Goal: Task Accomplishment & Management: Complete application form

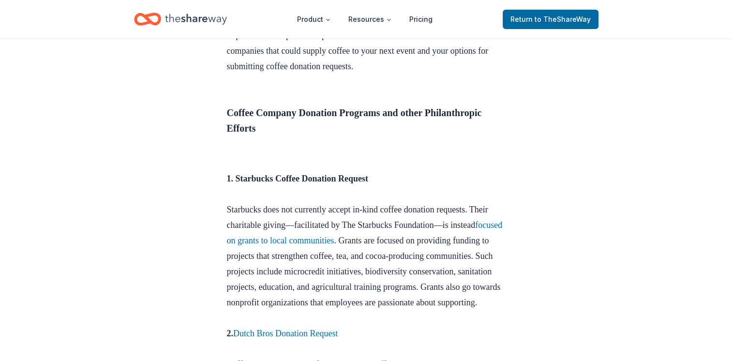
scroll to position [390, 0]
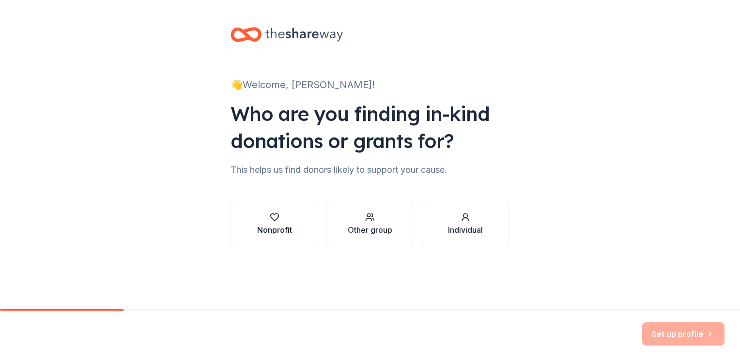
click at [242, 217] on button "Nonprofit" at bounding box center [274, 224] width 88 height 46
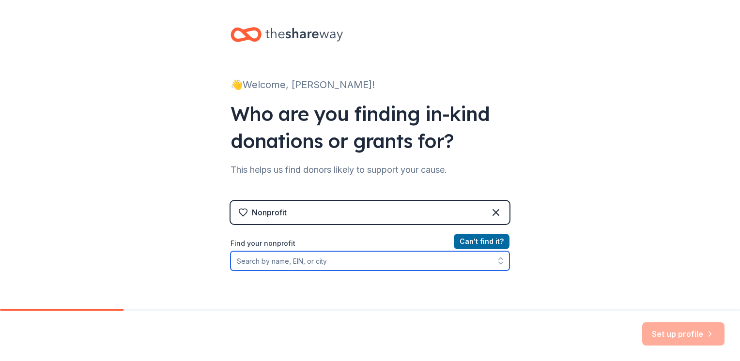
click at [326, 262] on input "Find your nonprofit" at bounding box center [369, 260] width 279 height 19
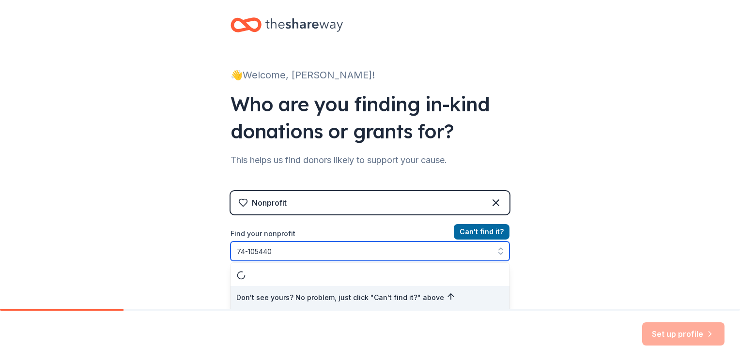
type input "[US_EMPLOYER_IDENTIFICATION_NUMBER]"
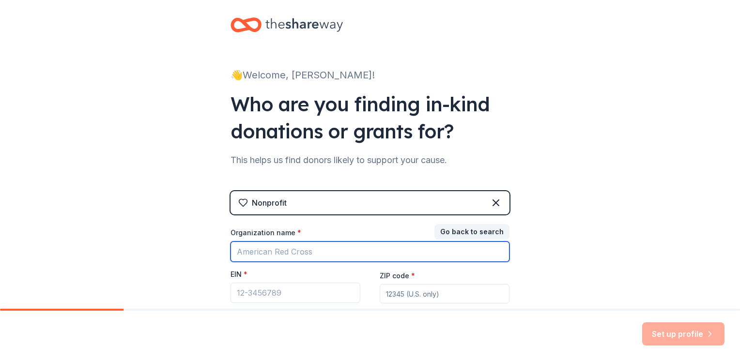
click at [312, 257] on input "Organization name *" at bounding box center [369, 252] width 279 height 20
type input "[PERSON_NAME] Middle School PTA"
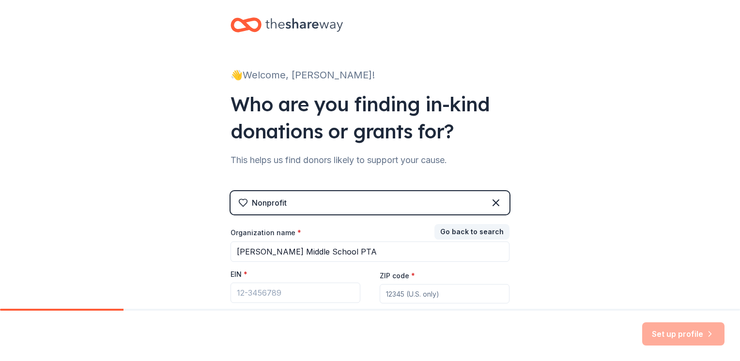
type input "76244"
click at [280, 289] on input "EIN *" at bounding box center [295, 293] width 130 height 20
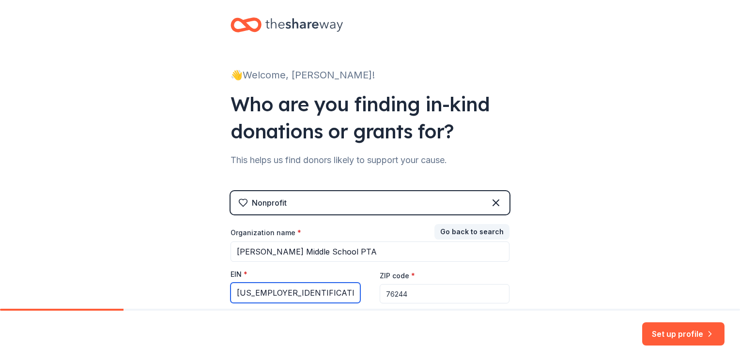
type input "[US_EMPLOYER_IDENTIFICATION_NUMBER]"
click at [589, 274] on div "👋 Welcome, [PERSON_NAME]! Who are you finding in-kind donations or grants for? …" at bounding box center [370, 189] width 740 height 398
click at [482, 290] on input "76244" at bounding box center [445, 293] width 130 height 19
type input "76262"
click at [592, 236] on div "👋 Welcome, [PERSON_NAME]! Who are you finding in-kind donations or grants for? …" at bounding box center [370, 189] width 740 height 398
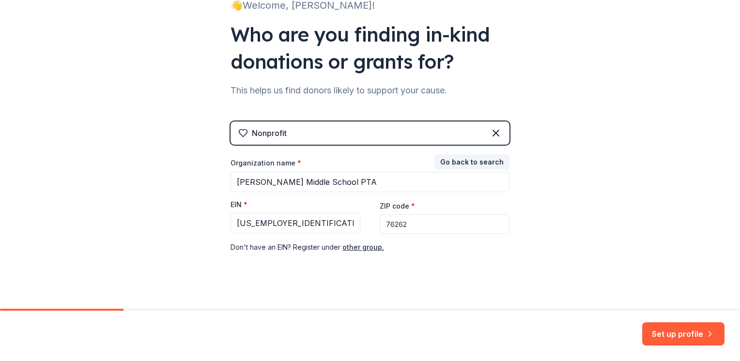
scroll to position [89, 0]
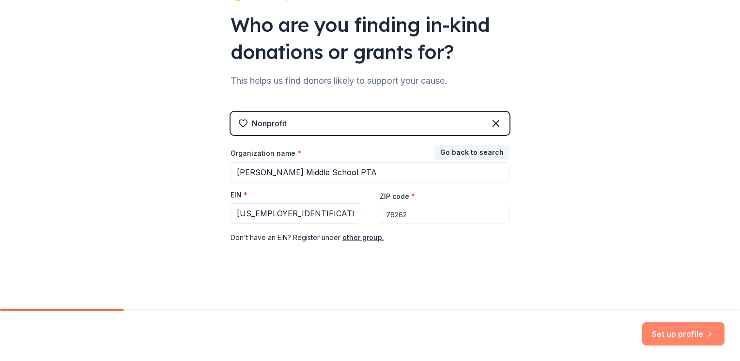
click at [664, 338] on button "Set up profile" at bounding box center [683, 333] width 82 height 23
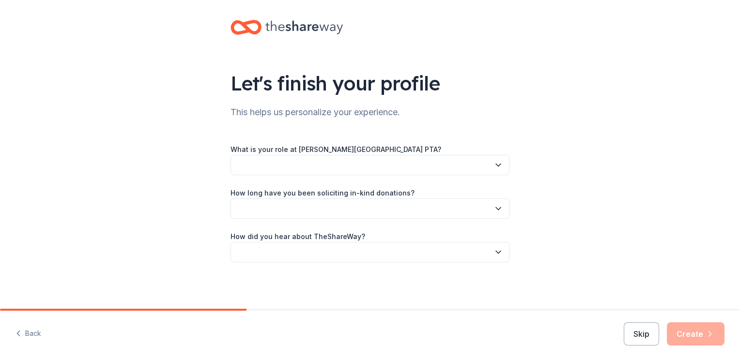
scroll to position [7, 0]
click at [384, 164] on button "button" at bounding box center [369, 165] width 279 height 20
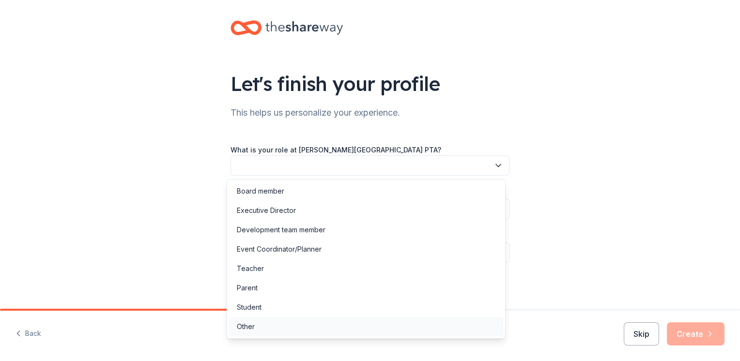
click at [323, 324] on div "Other" at bounding box center [366, 326] width 274 height 19
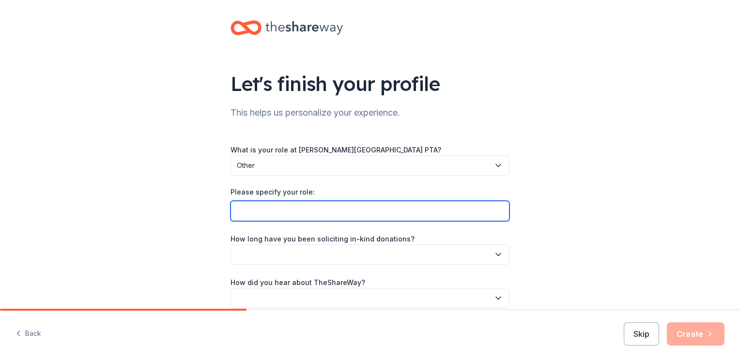
click at [292, 216] on input "Please specify your role:" at bounding box center [369, 211] width 279 height 20
type input "1st VP/Membership Chair for PTA"
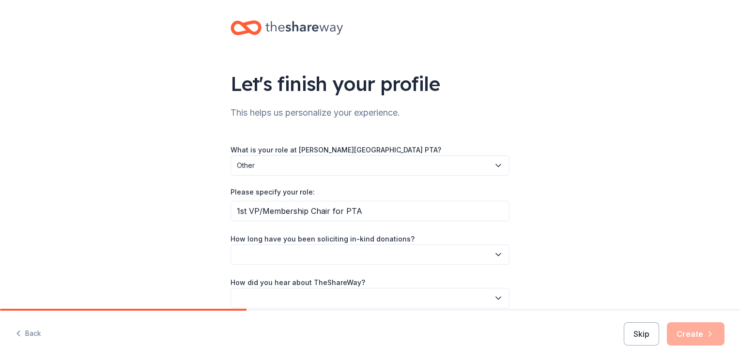
click at [557, 207] on div "Let's finish your profile This helps us personalize your experience. What is yo…" at bounding box center [370, 174] width 740 height 362
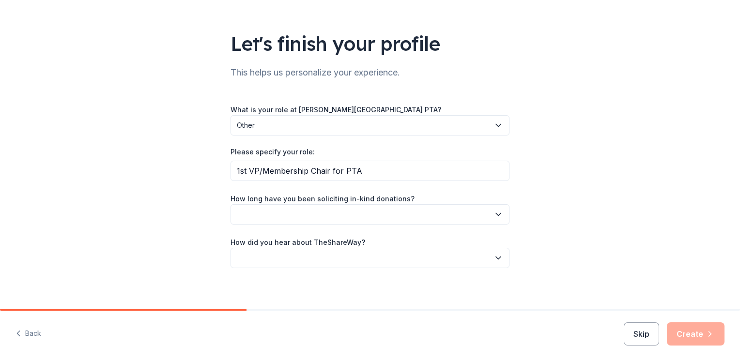
scroll to position [52, 0]
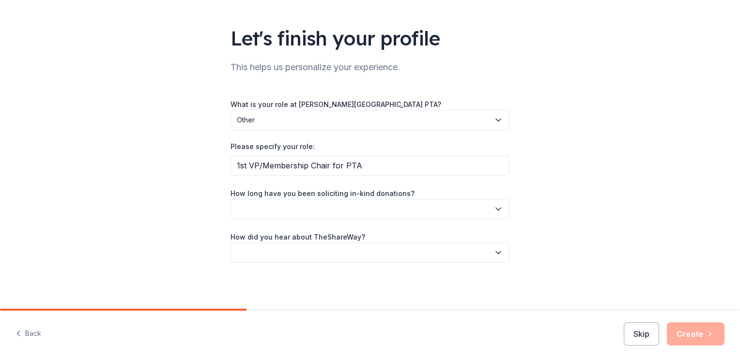
click at [493, 212] on icon "button" at bounding box center [498, 209] width 10 height 10
click at [436, 238] on div "This is my first time!" at bounding box center [366, 234] width 274 height 19
click at [350, 252] on button "button" at bounding box center [369, 253] width 279 height 20
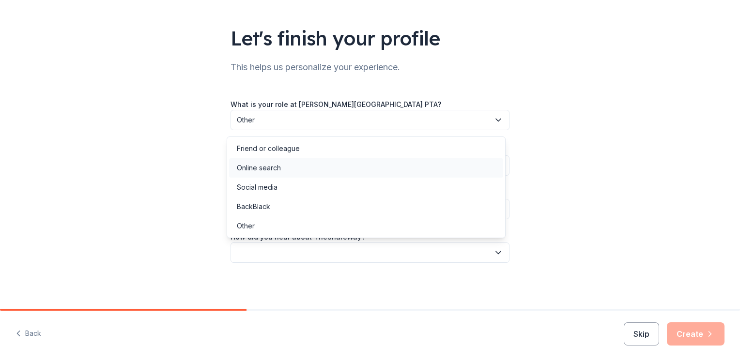
click at [335, 169] on div "Online search" at bounding box center [366, 167] width 274 height 19
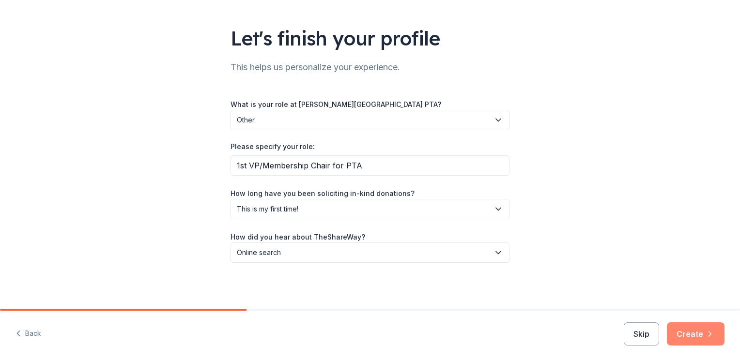
click at [688, 332] on button "Create" at bounding box center [696, 333] width 58 height 23
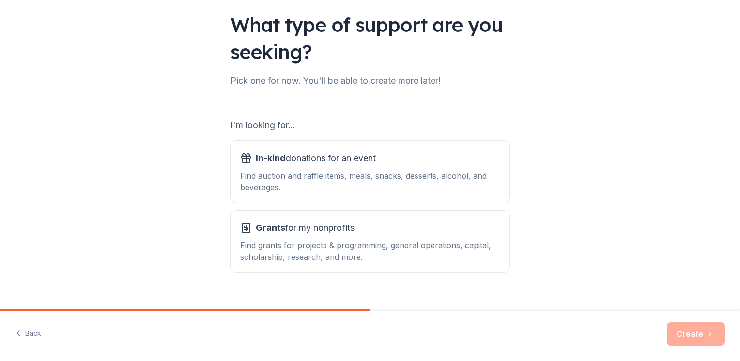
scroll to position [81, 0]
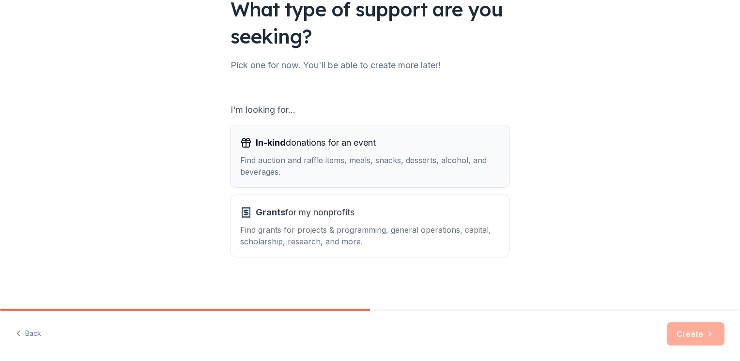
click at [417, 150] on div "In-kind donations for an event" at bounding box center [369, 142] width 259 height 15
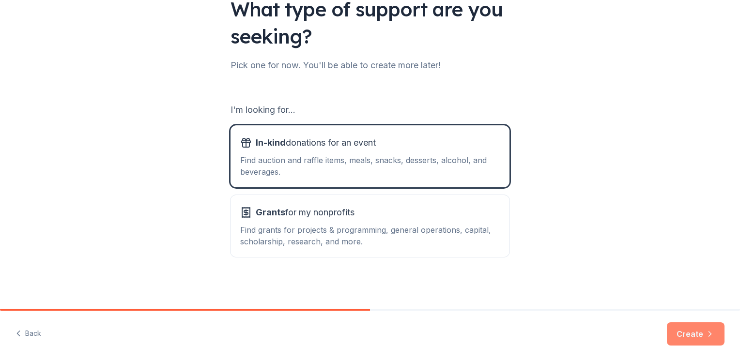
click at [685, 334] on button "Create" at bounding box center [696, 333] width 58 height 23
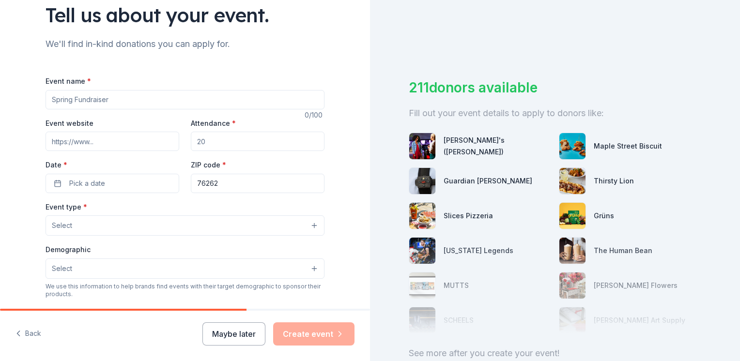
scroll to position [98, 0]
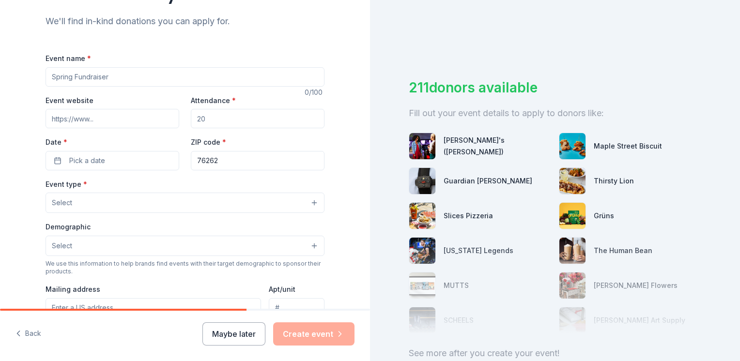
click at [290, 83] on input "Event name *" at bounding box center [185, 76] width 279 height 19
type input "R"
type input "[PERSON_NAME] Middle School Raffle"
click at [218, 118] on input "Attendance *" at bounding box center [258, 118] width 134 height 19
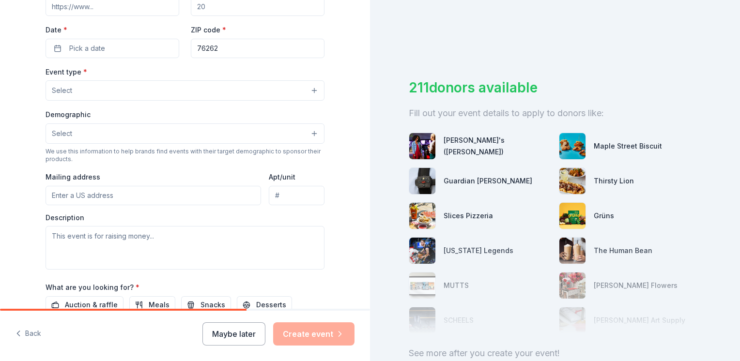
scroll to position [208, 0]
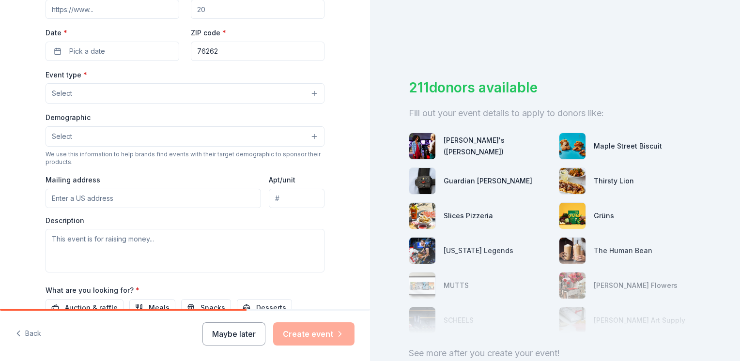
click at [308, 95] on button "Select" at bounding box center [185, 93] width 279 height 20
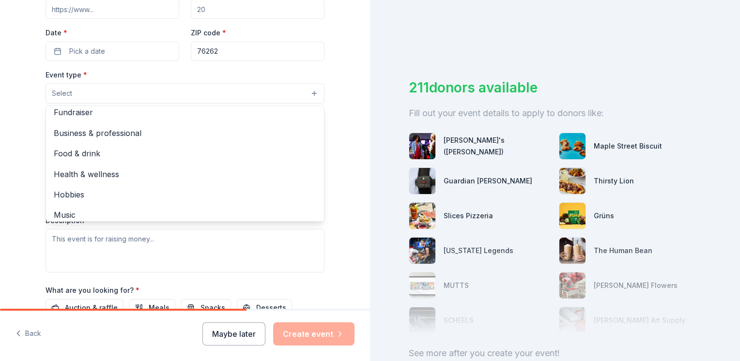
scroll to position [0, 0]
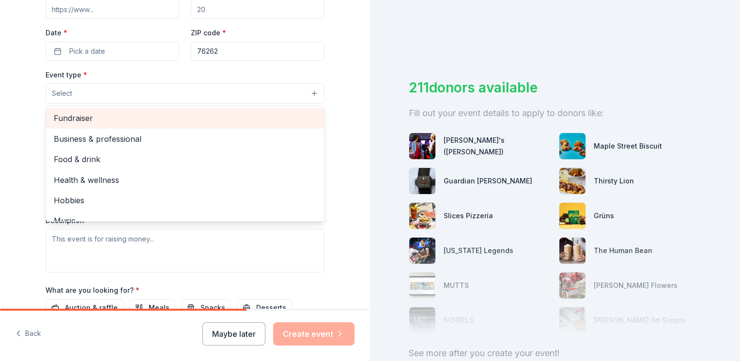
click at [247, 114] on span "Fundraiser" at bounding box center [185, 118] width 262 height 13
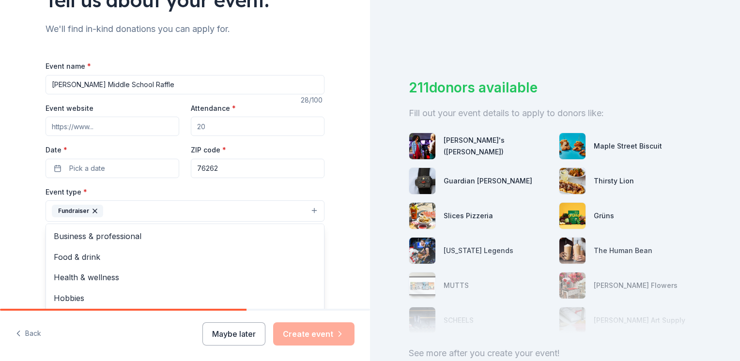
scroll to position [90, 0]
click at [330, 110] on div "Tell us about your event. We'll find in-kind donations you can apply for. Event…" at bounding box center [185, 232] width 310 height 645
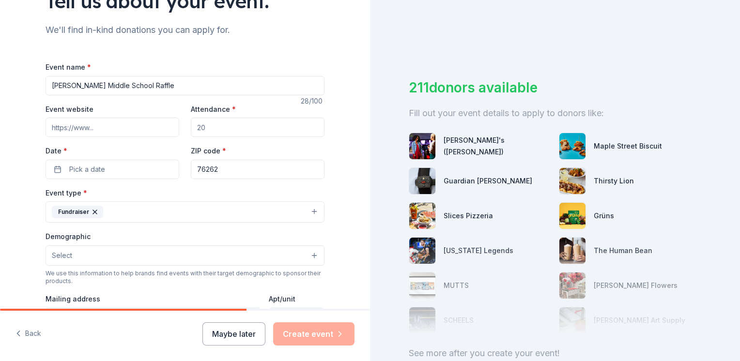
click at [207, 126] on input "Attendance *" at bounding box center [258, 127] width 134 height 19
type input "400"
click at [99, 166] on span "Pick a date" at bounding box center [87, 170] width 36 height 12
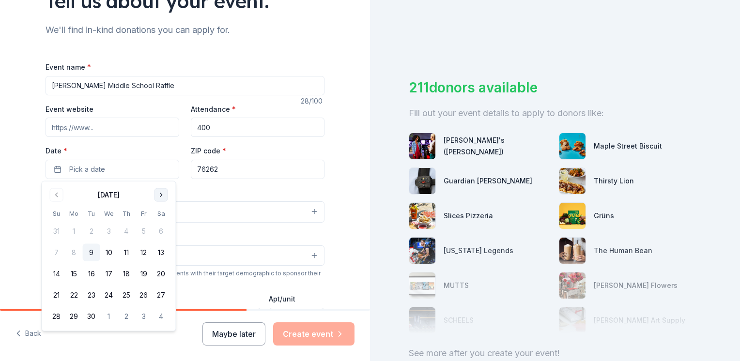
click at [159, 193] on button "Go to next month" at bounding box center [161, 195] width 14 height 14
click at [149, 251] on button "12" at bounding box center [143, 252] width 17 height 17
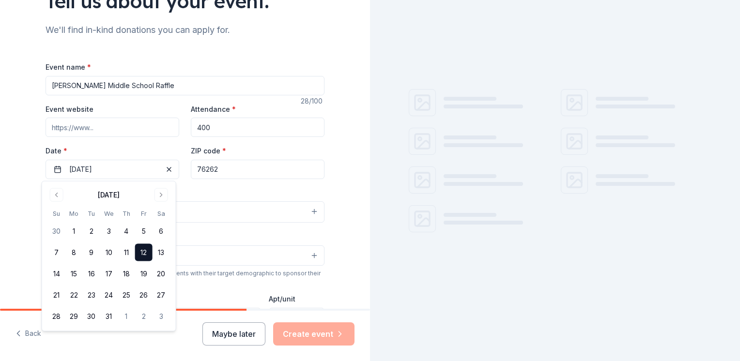
click at [342, 162] on div "Tell us about your event. We'll find in-kind donations you can apply for. Event…" at bounding box center [185, 232] width 370 height 645
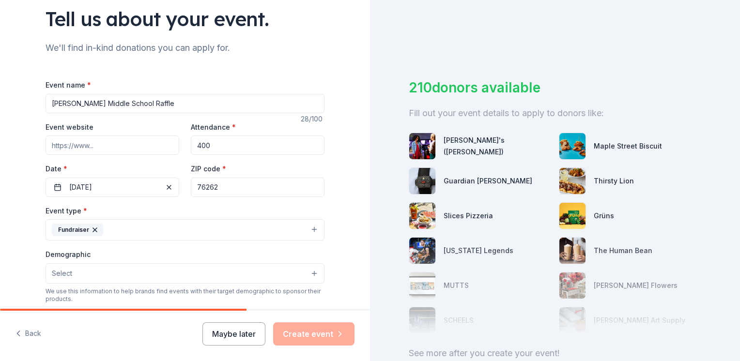
scroll to position [83, 0]
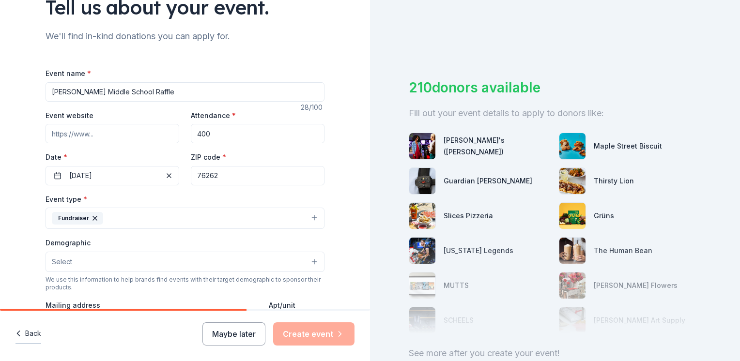
click at [36, 333] on button "Back" at bounding box center [28, 334] width 26 height 20
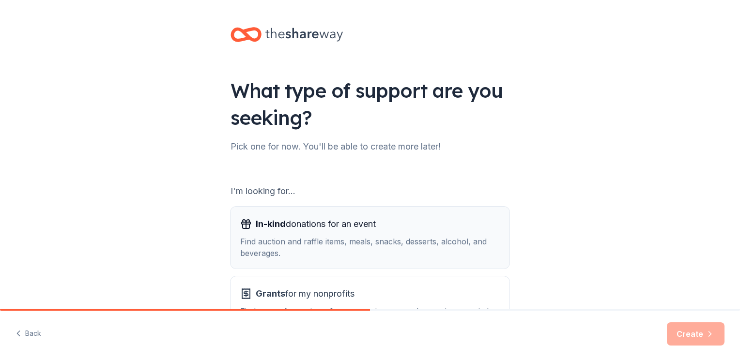
click at [276, 226] on span "In-kind" at bounding box center [271, 224] width 30 height 10
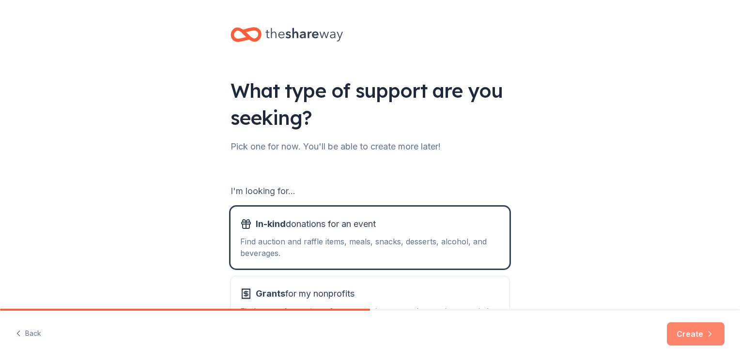
click at [676, 328] on button "Create" at bounding box center [696, 333] width 58 height 23
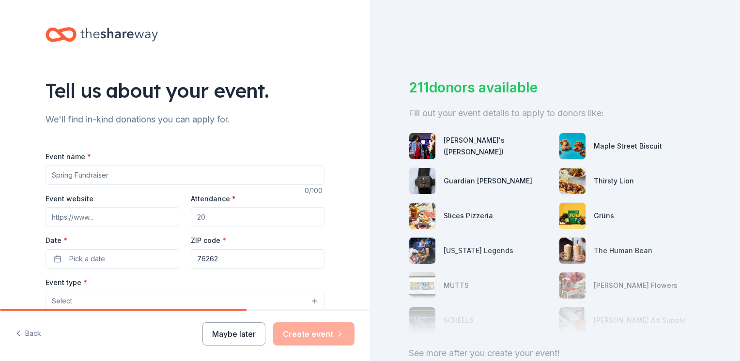
click at [217, 178] on input "Event name *" at bounding box center [185, 175] width 279 height 19
type input "Teacher Giveback"
click at [205, 217] on input "Attendance *" at bounding box center [258, 216] width 134 height 19
type input "100"
click at [74, 172] on input "Teacher Giveback" at bounding box center [185, 175] width 279 height 19
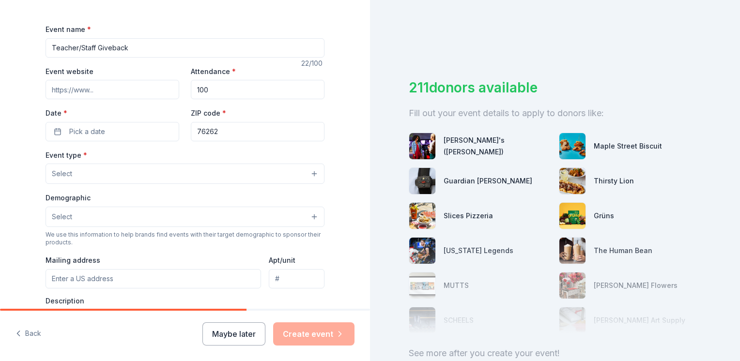
scroll to position [132, 0]
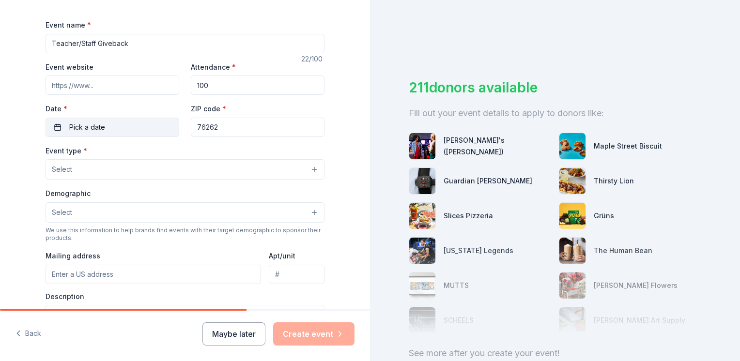
type input "Teacher/Staff Giveback"
click at [83, 127] on span "Pick a date" at bounding box center [87, 128] width 36 height 12
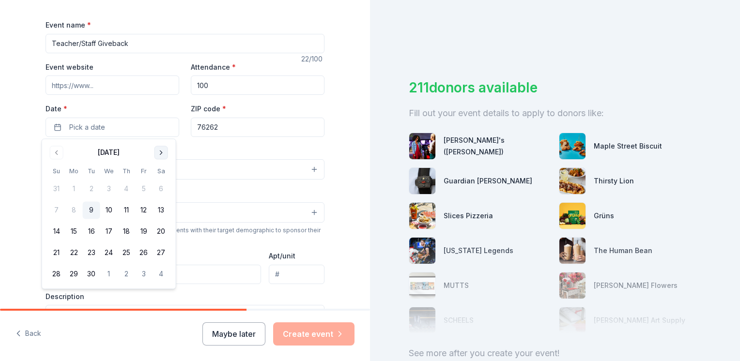
click at [161, 153] on button "Go to next month" at bounding box center [161, 153] width 14 height 14
click at [146, 210] on button "7" at bounding box center [143, 210] width 17 height 17
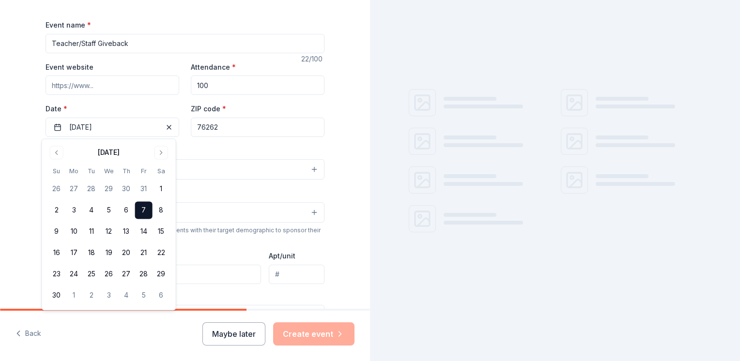
click at [332, 128] on div "Tell us about your event. We'll find in-kind donations you can apply for. Event…" at bounding box center [185, 190] width 310 height 644
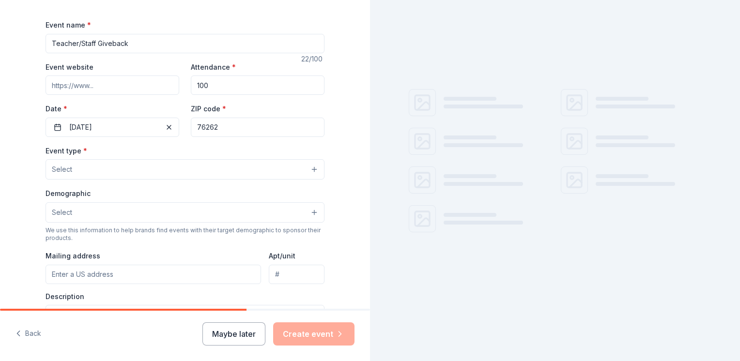
click at [184, 171] on button "Select" at bounding box center [185, 169] width 279 height 20
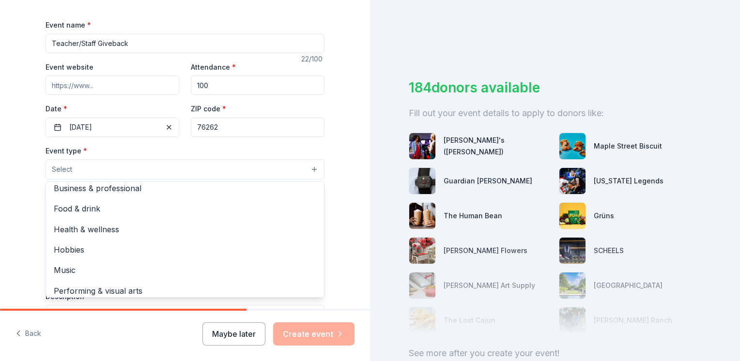
scroll to position [32, 0]
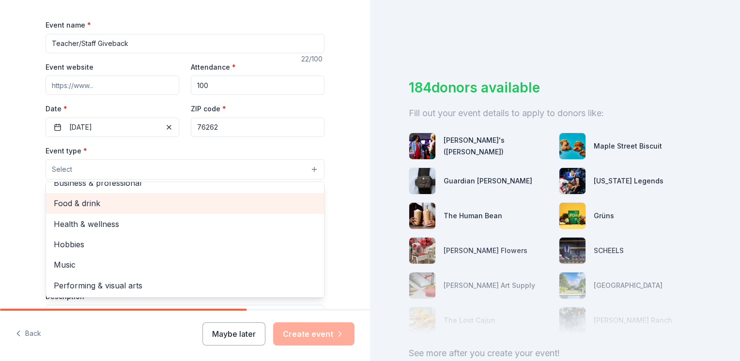
click at [282, 208] on span "Food & drink" at bounding box center [185, 203] width 262 height 13
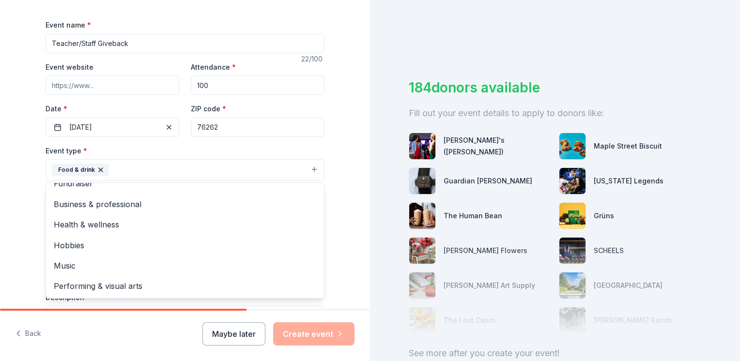
click at [348, 210] on div "Tell us about your event. We'll find in-kind donations you can apply for. Event…" at bounding box center [185, 190] width 370 height 645
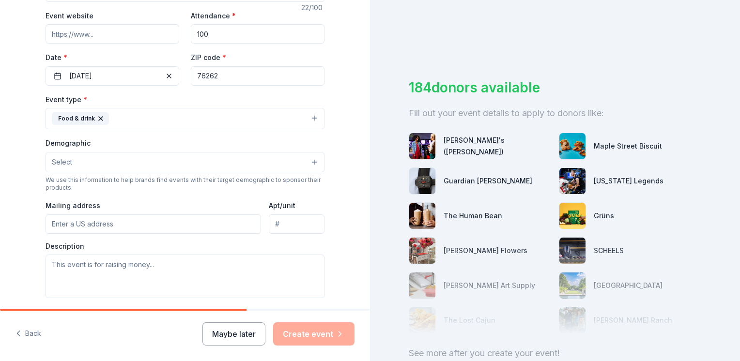
scroll to position [182, 0]
click at [309, 162] on button "Select" at bounding box center [185, 163] width 279 height 20
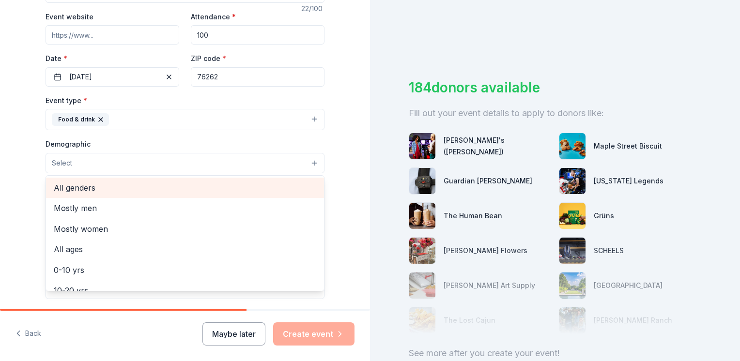
click at [304, 182] on span "All genders" at bounding box center [185, 188] width 262 height 13
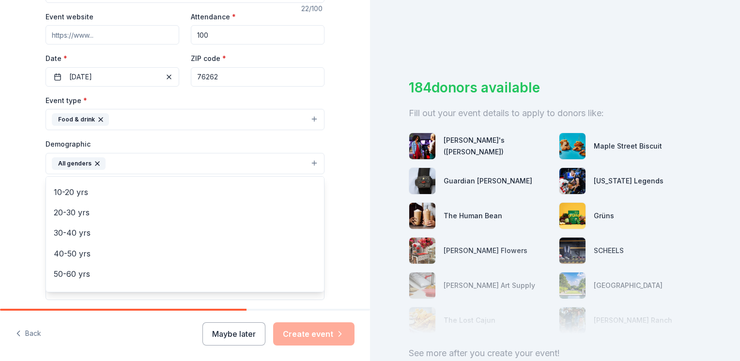
scroll to position [84, 0]
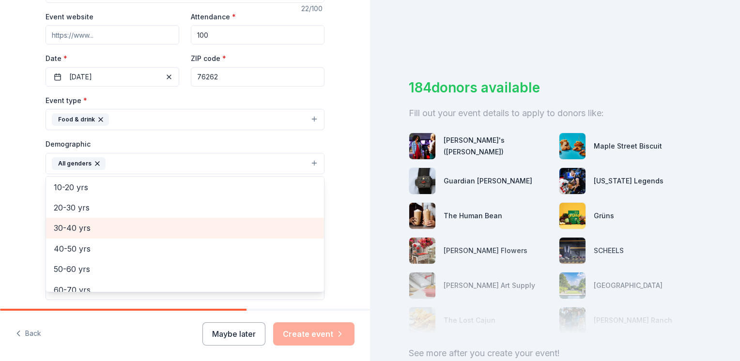
click at [231, 225] on span "30-40 yrs" at bounding box center [185, 228] width 262 height 13
click at [227, 232] on span "40-50 yrs" at bounding box center [185, 228] width 262 height 13
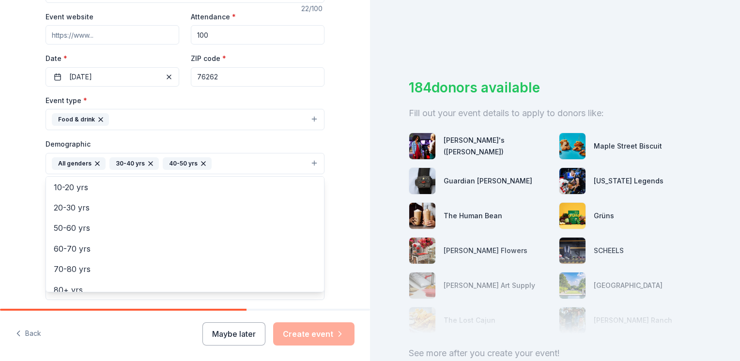
click at [333, 210] on div "Tell us about your event. We'll find in-kind donations you can apply for. Event…" at bounding box center [185, 141] width 310 height 646
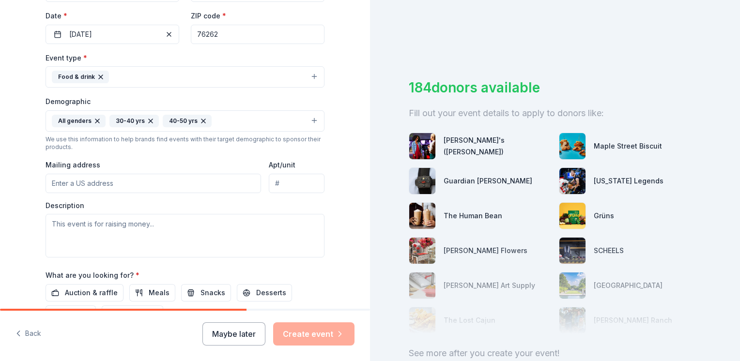
scroll to position [225, 0]
click at [200, 185] on input "Mailing address" at bounding box center [153, 183] width 215 height 19
type input "[STREET_ADDRESS]"
click at [167, 232] on textarea at bounding box center [185, 236] width 279 height 44
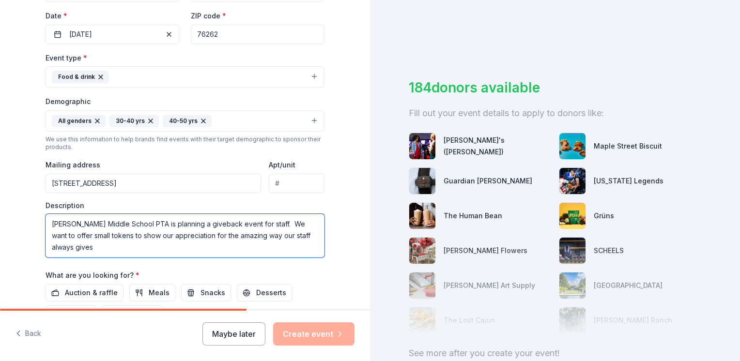
drag, startPoint x: 310, startPoint y: 232, endPoint x: 171, endPoint y: 233, distance: 138.9
click at [171, 233] on textarea "[PERSON_NAME] Middle School PTA is planning a giveback event for staff. We want…" at bounding box center [185, 236] width 279 height 44
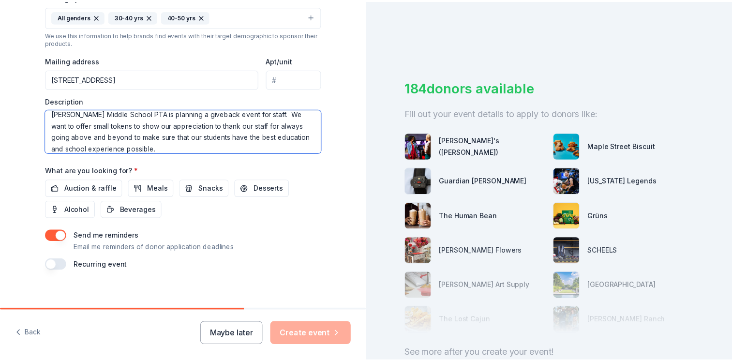
scroll to position [337, 0]
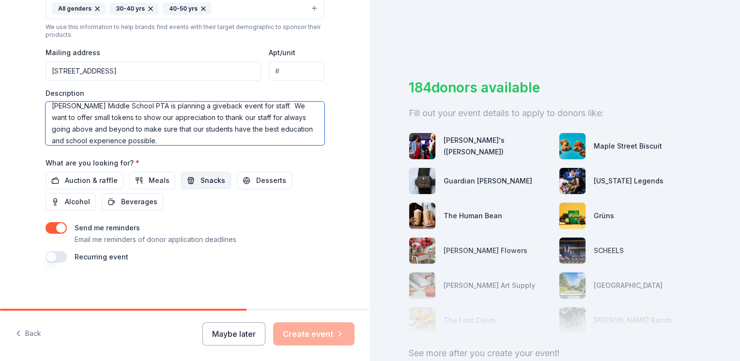
type textarea "[PERSON_NAME] Middle School PTA is planning a giveback event for staff. We want…"
click at [203, 177] on span "Snacks" at bounding box center [212, 181] width 25 height 12
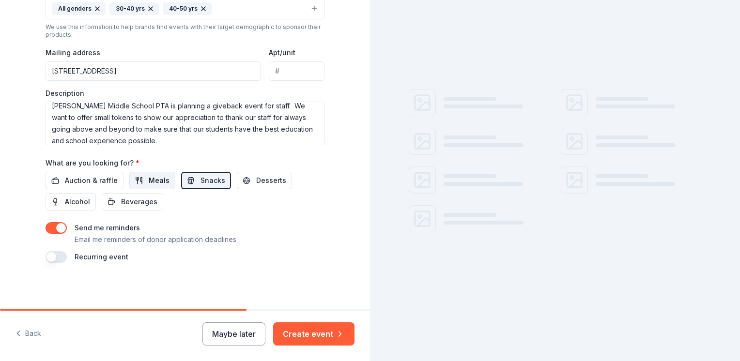
click at [149, 178] on span "Meals" at bounding box center [159, 181] width 21 height 12
click at [256, 179] on span "Desserts" at bounding box center [271, 181] width 30 height 12
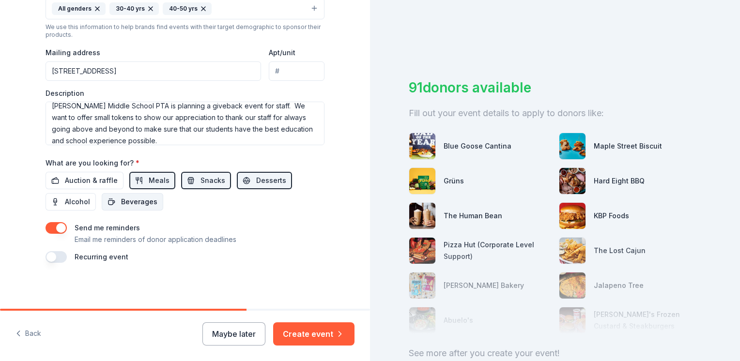
click at [139, 202] on span "Beverages" at bounding box center [139, 202] width 36 height 12
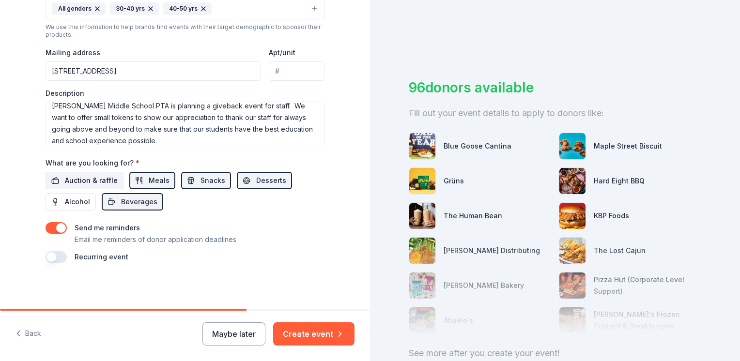
click at [96, 176] on span "Auction & raffle" at bounding box center [91, 181] width 53 height 12
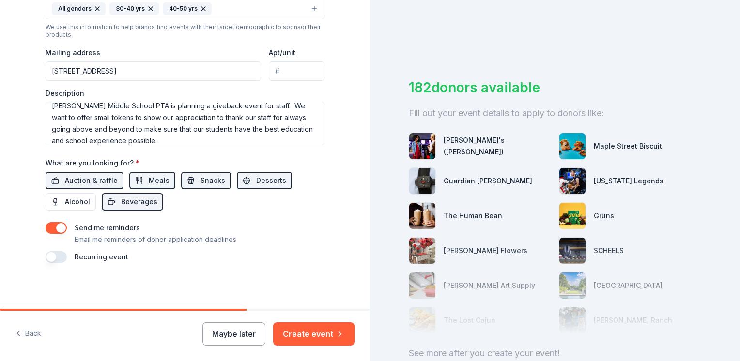
click at [59, 259] on button "button" at bounding box center [56, 257] width 21 height 12
click at [124, 283] on button "[DATE]" at bounding box center [100, 285] width 50 height 19
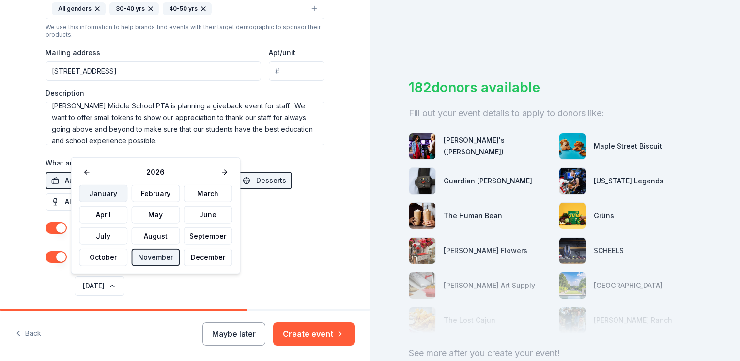
click at [105, 194] on button "January" at bounding box center [103, 193] width 48 height 17
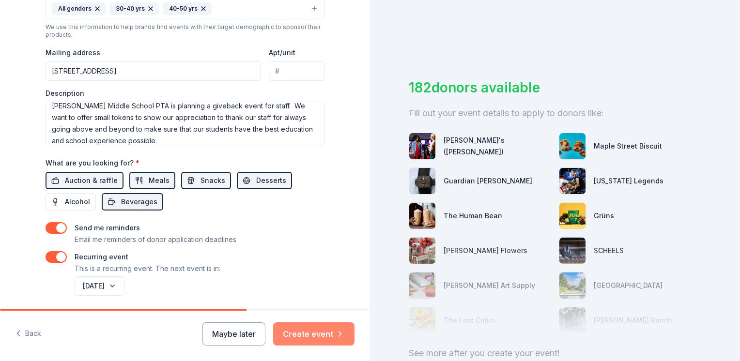
click at [314, 335] on button "Create event" at bounding box center [313, 333] width 81 height 23
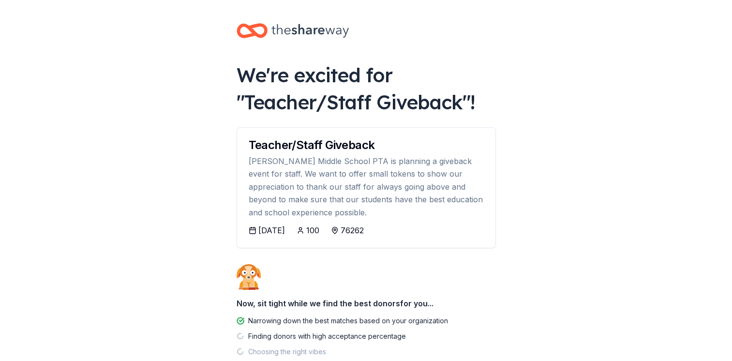
scroll to position [60, 0]
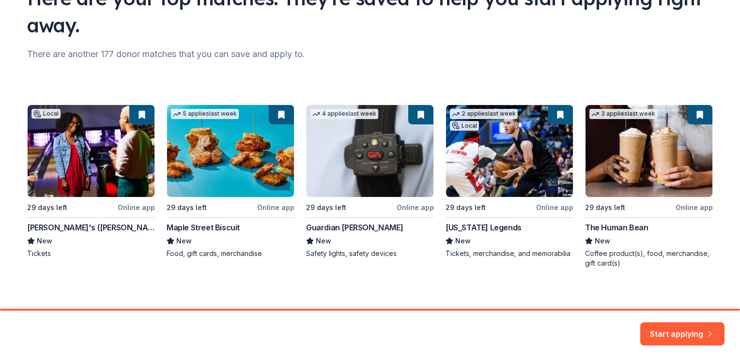
scroll to position [98, 0]
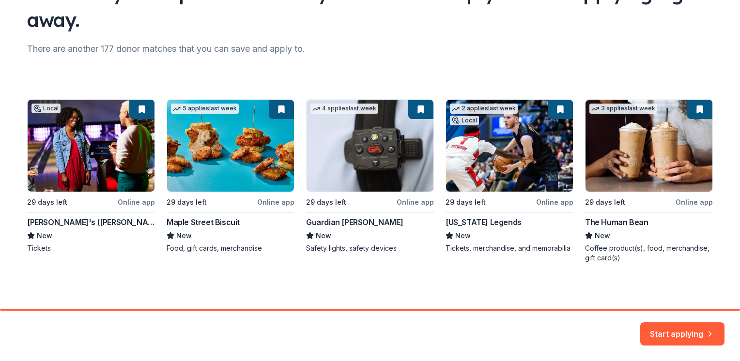
click at [80, 113] on div "Local 29 days left Online app [PERSON_NAME]'s ([PERSON_NAME]) New Tickets 5 app…" at bounding box center [369, 181] width 685 height 164
click at [692, 334] on button "Start applying" at bounding box center [682, 328] width 84 height 23
click at [668, 327] on div "Start applying" at bounding box center [682, 333] width 84 height 23
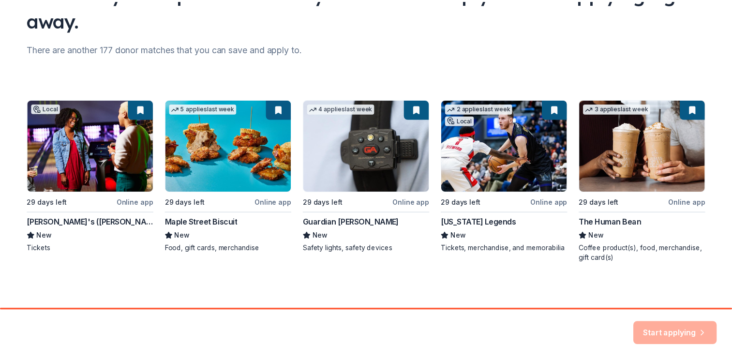
scroll to position [0, 0]
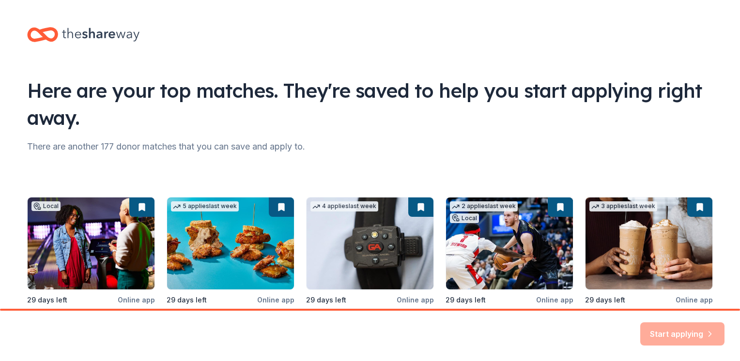
click at [114, 144] on div "There are another 177 donor matches that you can save and apply to." at bounding box center [369, 146] width 685 height 15
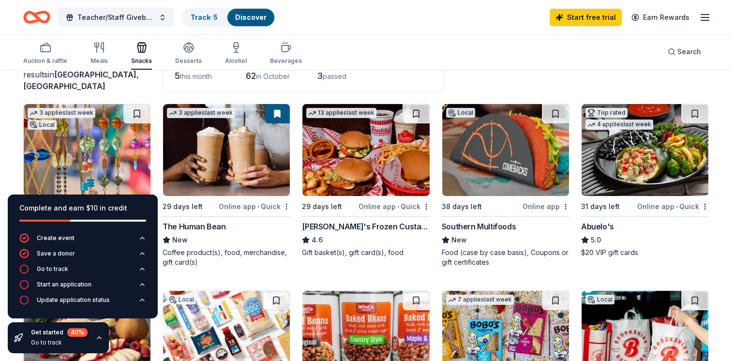
scroll to position [75, 0]
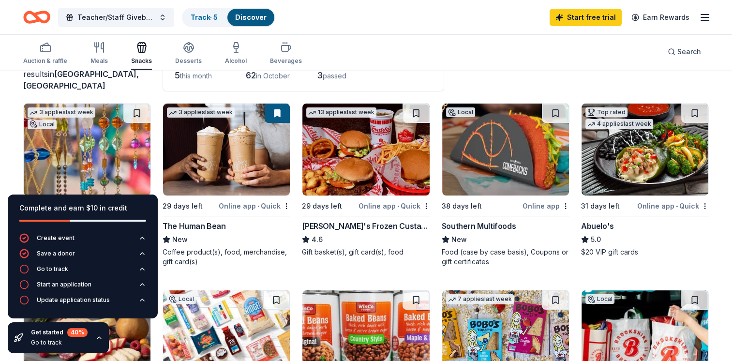
click at [642, 157] on img at bounding box center [645, 150] width 127 height 92
click at [138, 16] on span "Teacher/Staff Giveback" at bounding box center [115, 18] width 77 height 12
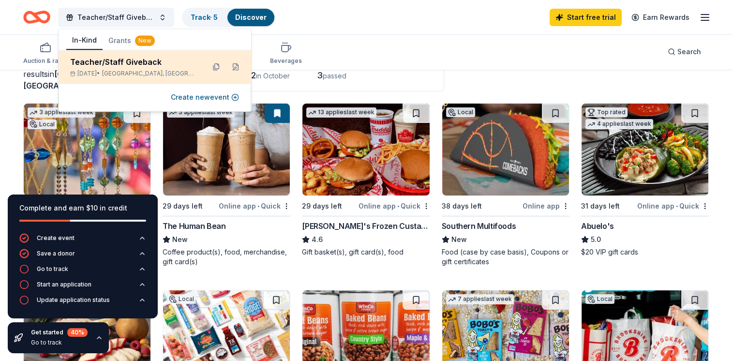
click at [128, 59] on div "Teacher/Staff Giveback" at bounding box center [133, 62] width 127 height 12
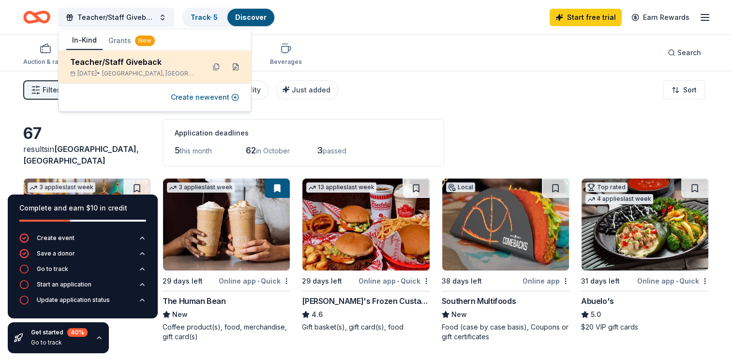
click at [237, 66] on button at bounding box center [235, 66] width 15 height 15
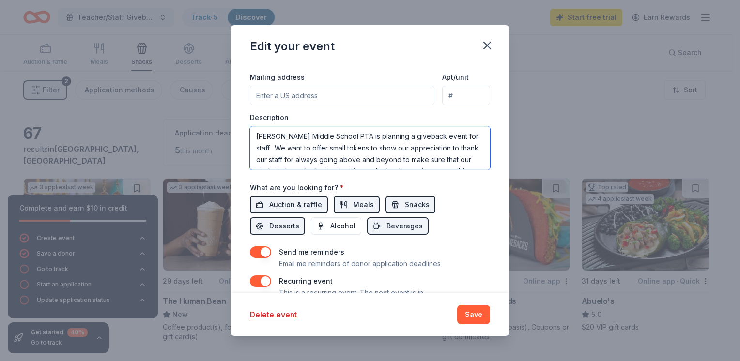
scroll to position [12, 0]
drag, startPoint x: 254, startPoint y: 133, endPoint x: 475, endPoint y: 166, distance: 223.7
click at [475, 166] on textarea "[PERSON_NAME] Middle School PTA is planning a giveback event for staff. We want…" at bounding box center [370, 148] width 240 height 44
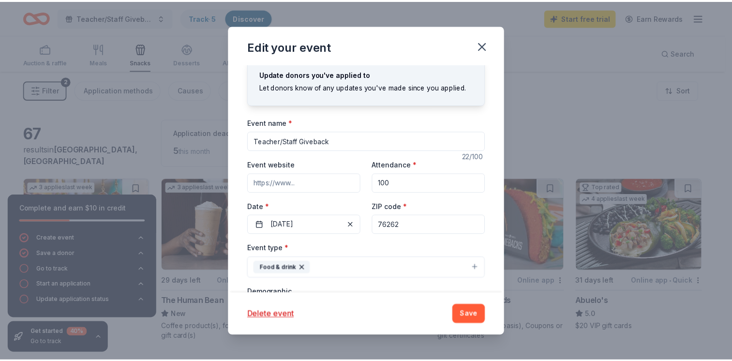
scroll to position [0, 0]
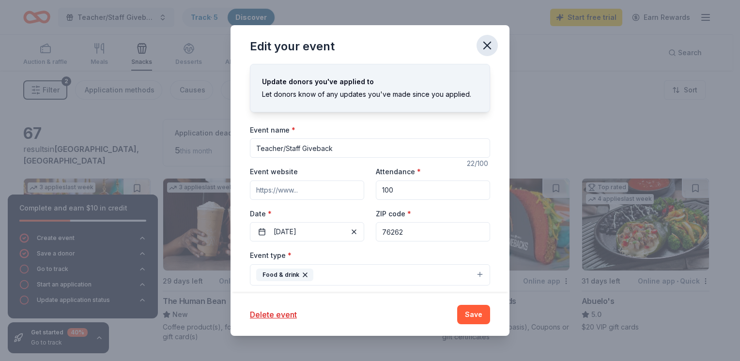
click at [484, 46] on icon "button" at bounding box center [487, 46] width 14 height 14
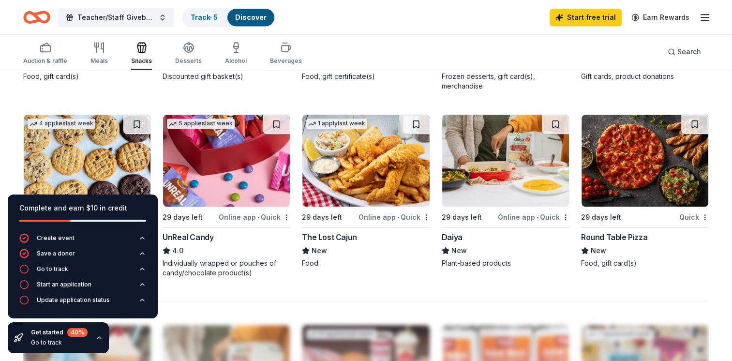
scroll to position [637, 0]
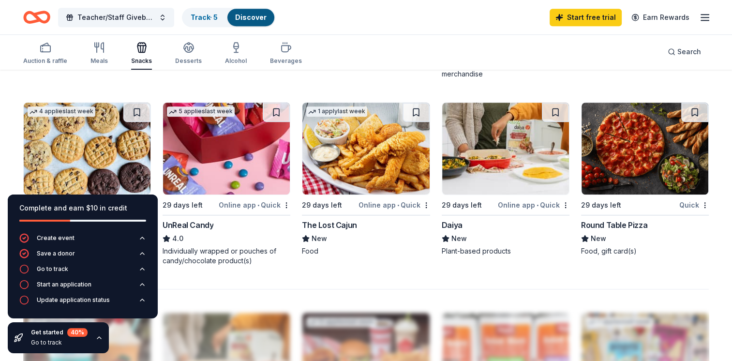
click at [345, 156] on img at bounding box center [366, 149] width 127 height 92
click at [96, 337] on icon "button" at bounding box center [99, 338] width 8 height 8
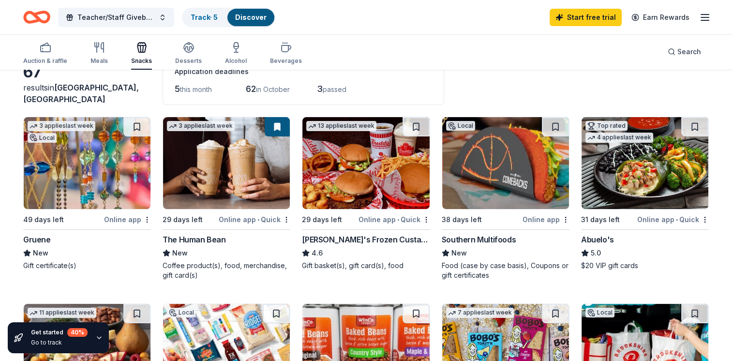
scroll to position [62, 0]
click at [191, 180] on img at bounding box center [226, 163] width 127 height 92
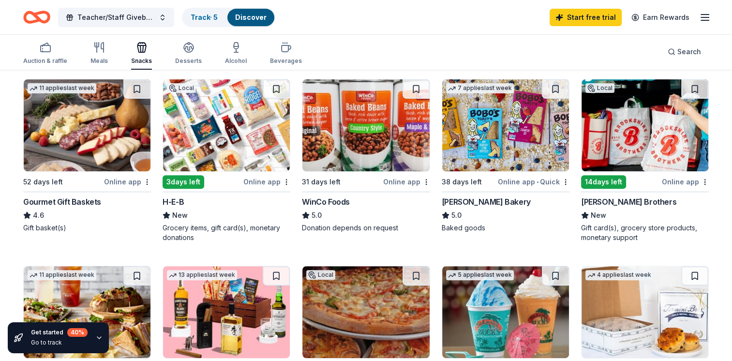
scroll to position [287, 0]
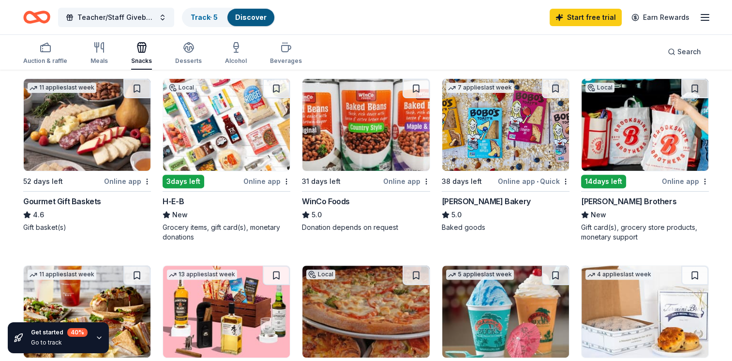
click at [256, 146] on img at bounding box center [226, 125] width 127 height 92
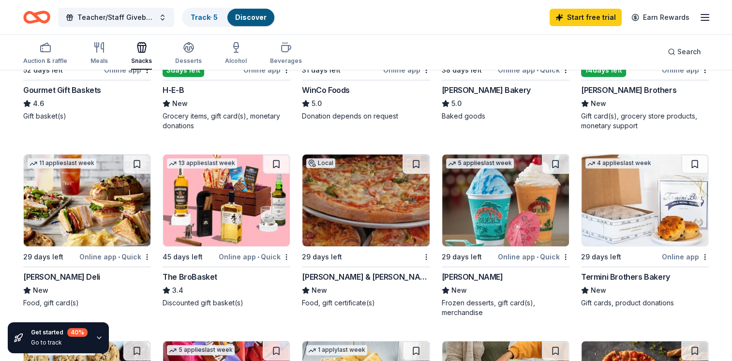
scroll to position [398, 0]
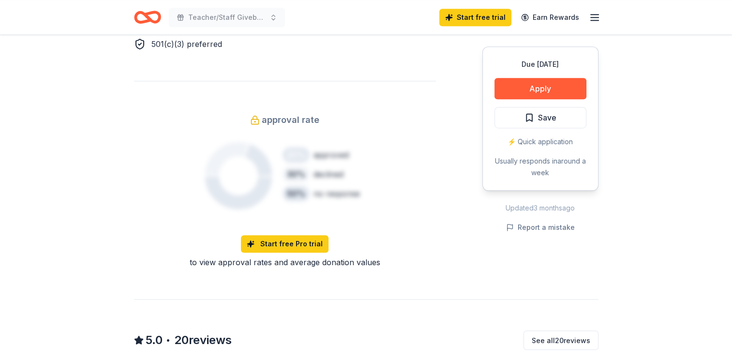
scroll to position [656, 0]
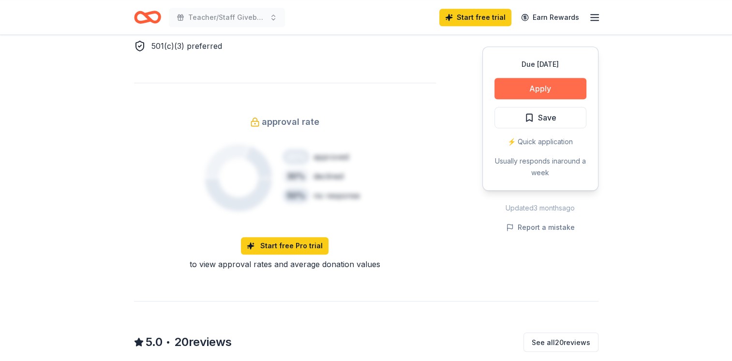
click at [527, 86] on button "Apply" at bounding box center [541, 88] width 92 height 21
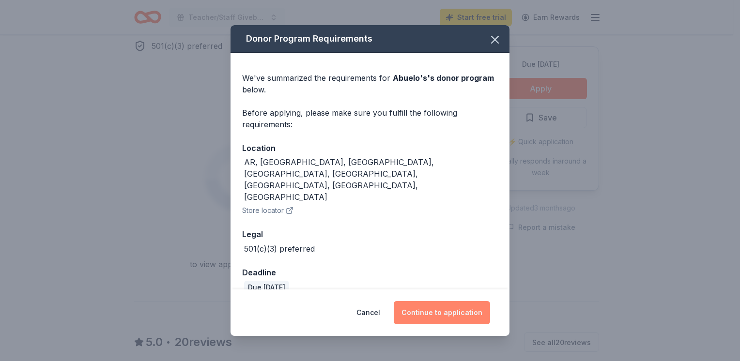
click at [461, 301] on button "Continue to application" at bounding box center [442, 312] width 96 height 23
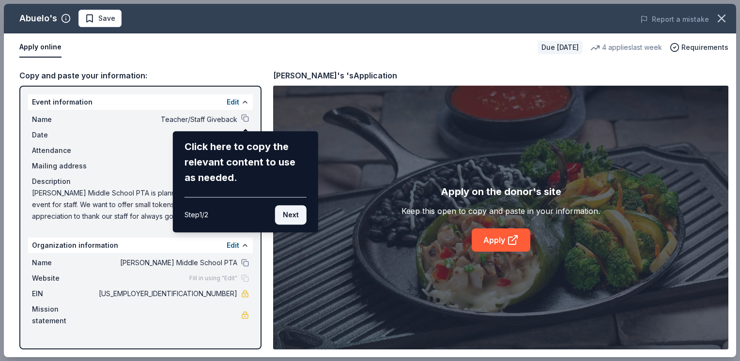
click at [288, 216] on button "Next" at bounding box center [290, 214] width 31 height 19
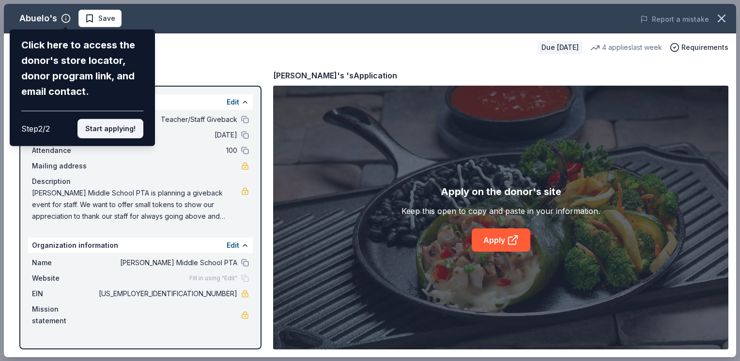
click at [110, 127] on button "Start applying!" at bounding box center [110, 128] width 66 height 19
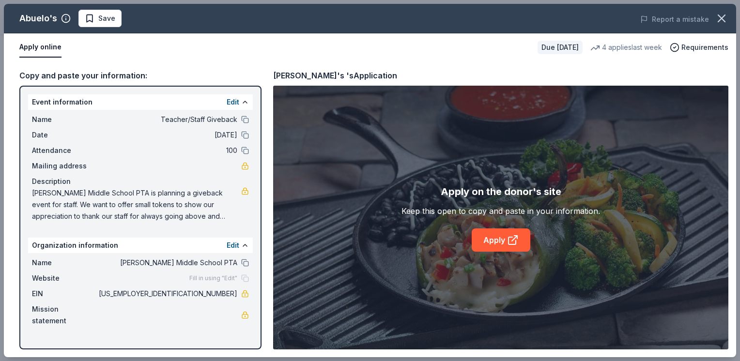
click at [246, 167] on div "Abuelo's Save Report a mistake Apply online Due in 31 days 4 applies last week …" at bounding box center [370, 180] width 732 height 353
click at [496, 247] on link "Apply" at bounding box center [501, 239] width 59 height 23
click at [722, 20] on icon "button" at bounding box center [722, 19] width 14 height 14
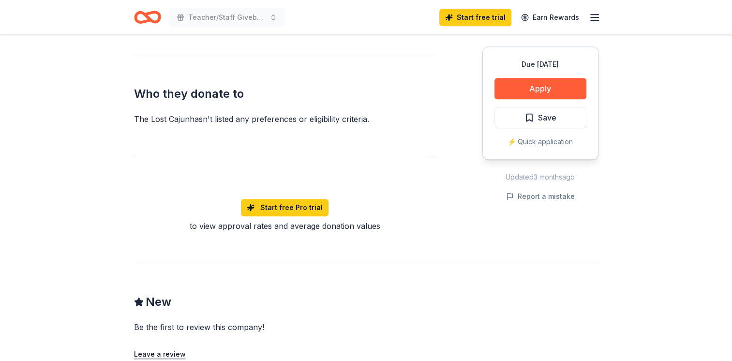
scroll to position [507, 0]
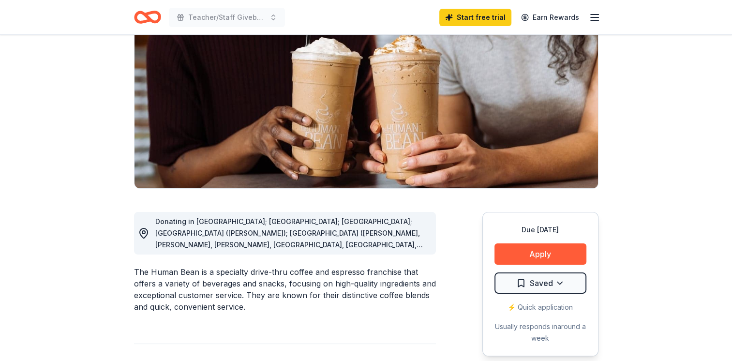
scroll to position [106, 0]
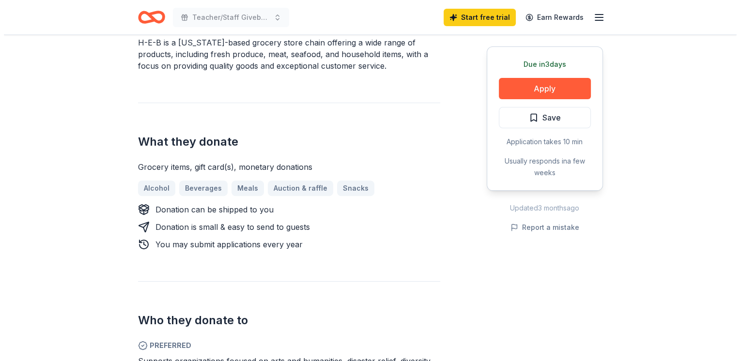
scroll to position [312, 0]
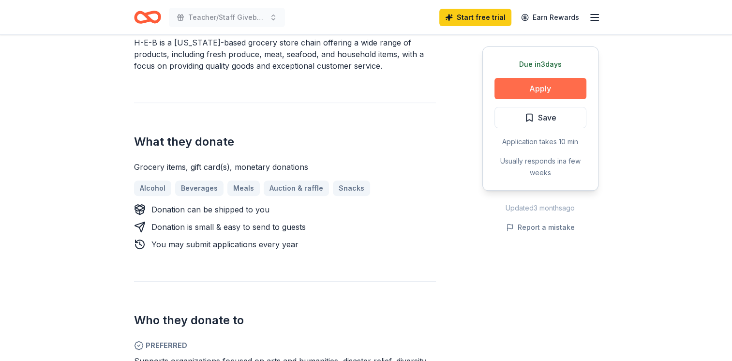
click at [563, 86] on button "Apply" at bounding box center [541, 88] width 92 height 21
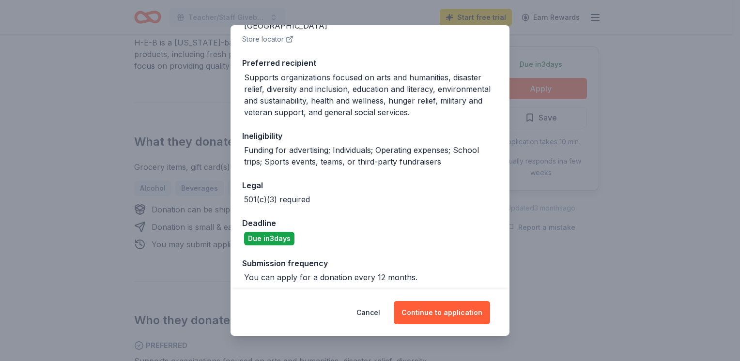
scroll to position [141, 0]
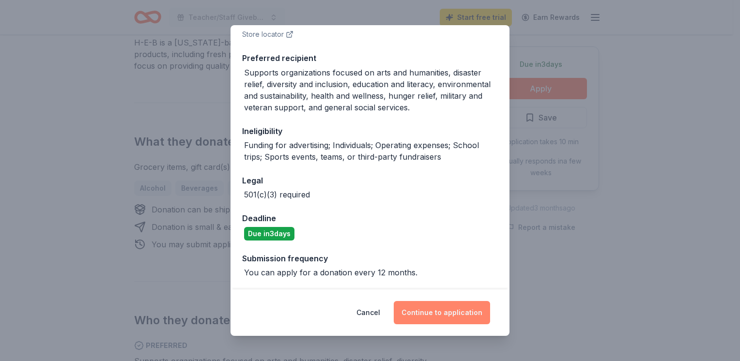
click at [434, 308] on button "Continue to application" at bounding box center [442, 312] width 96 height 23
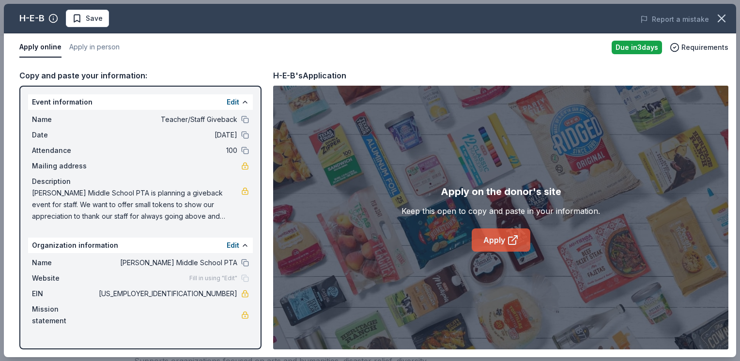
click at [496, 239] on link "Apply" at bounding box center [501, 239] width 59 height 23
